Goal: Navigation & Orientation: Go to known website

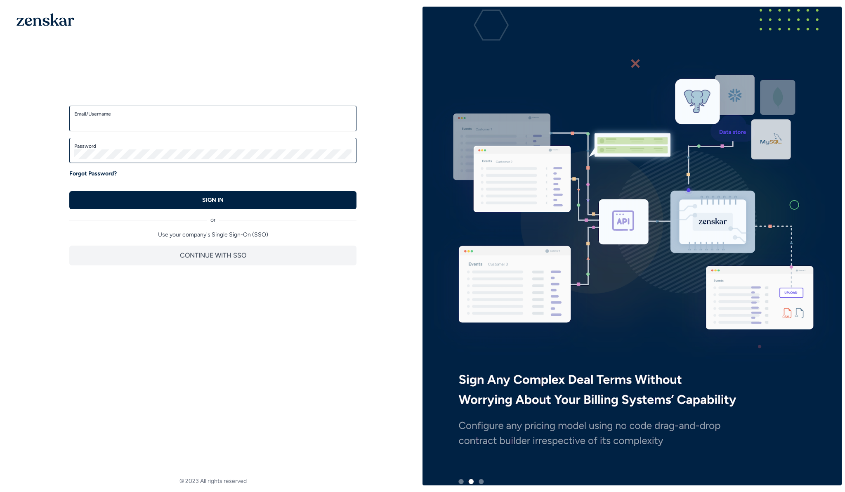
type input "**********"
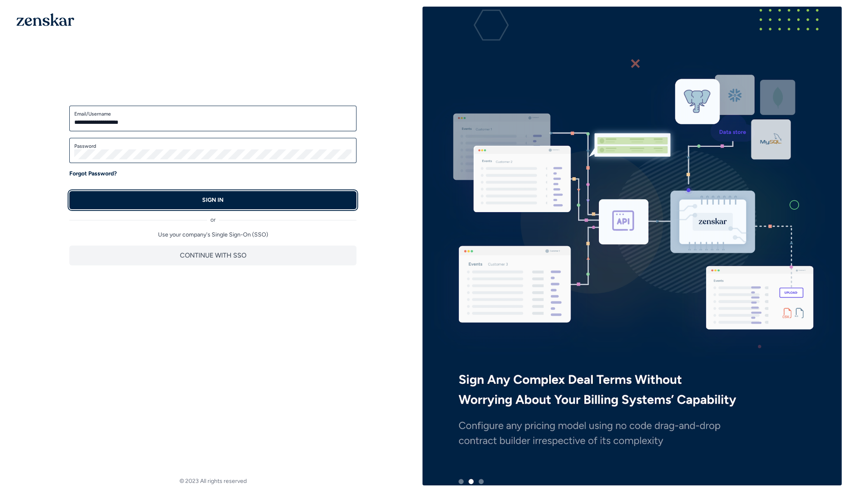
click at [124, 206] on button "SIGN IN" at bounding box center [212, 200] width 287 height 18
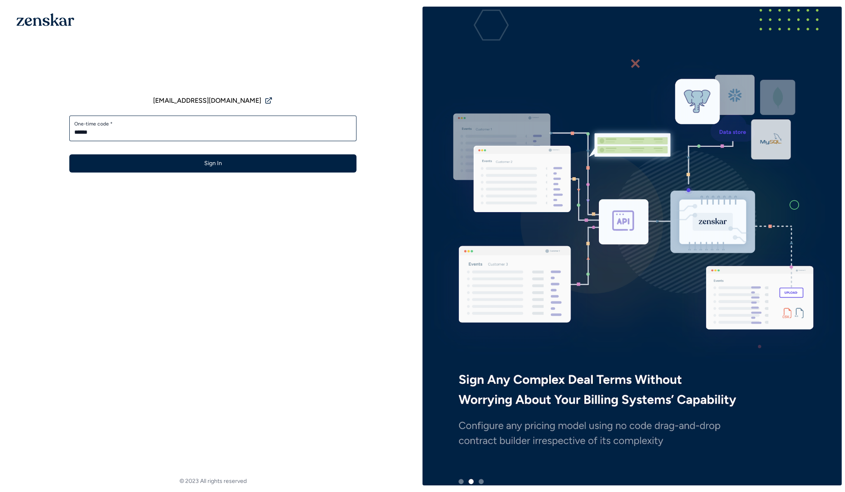
type input "******"
click at [69, 154] on button "Sign In" at bounding box center [212, 163] width 287 height 18
